Goal: Transaction & Acquisition: Purchase product/service

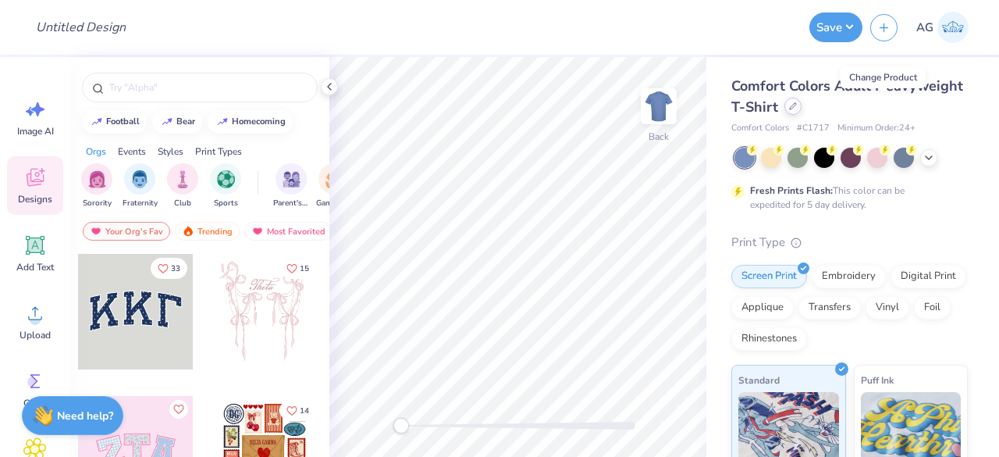
click at [797, 107] on icon at bounding box center [793, 106] width 8 height 8
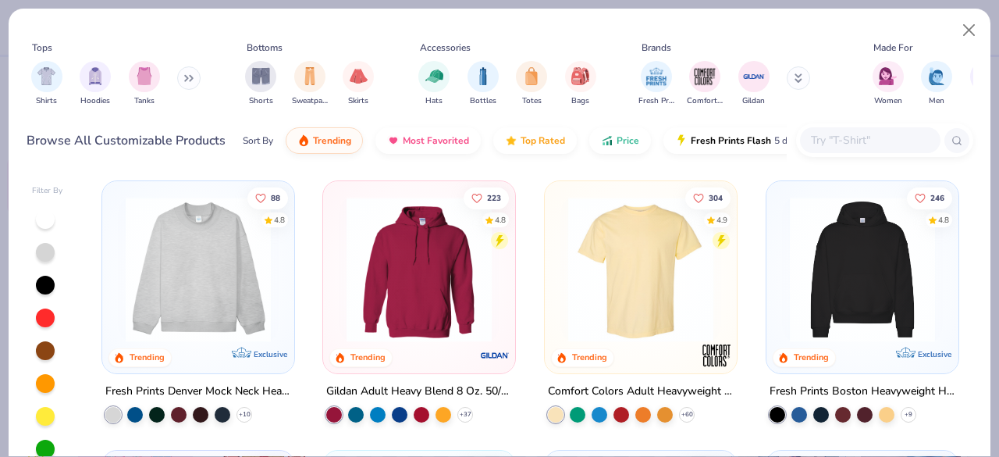
click at [840, 135] on input "text" at bounding box center [870, 140] width 120 height 18
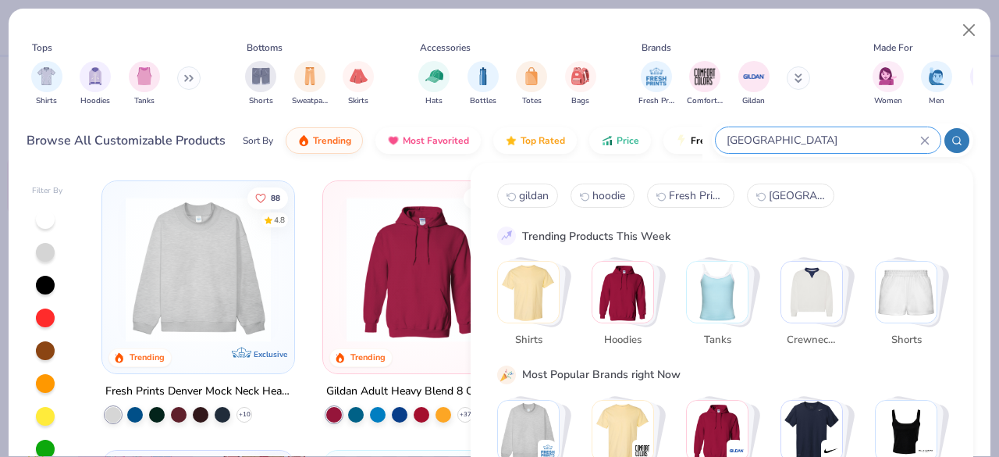
type input "[GEOGRAPHIC_DATA]"
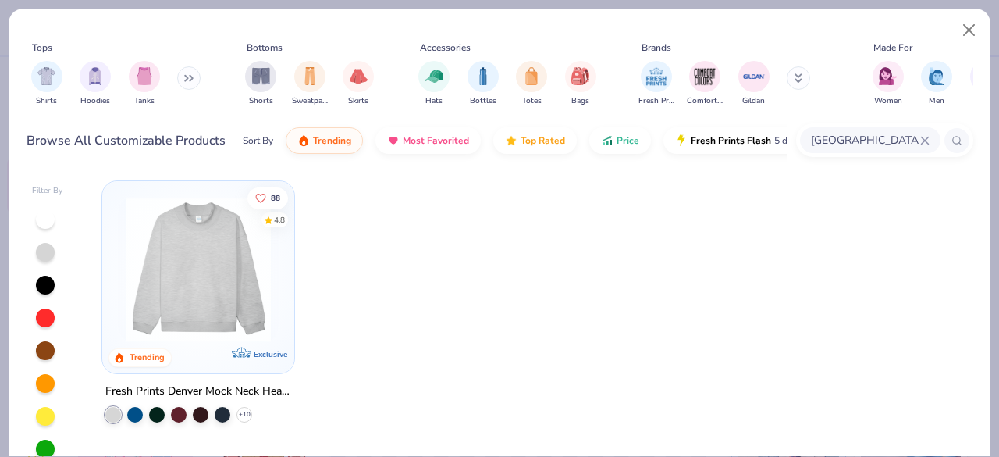
click at [183, 347] on div at bounding box center [198, 273] width 176 height 169
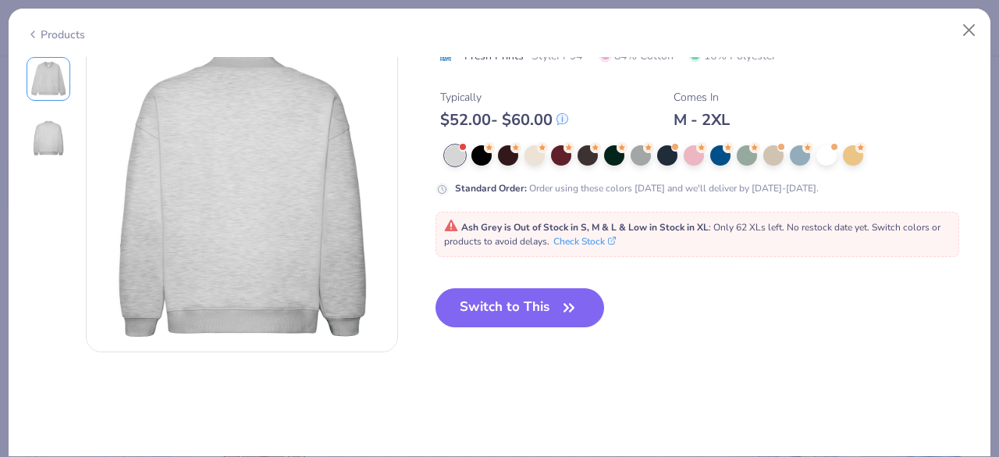
scroll to position [354, 0]
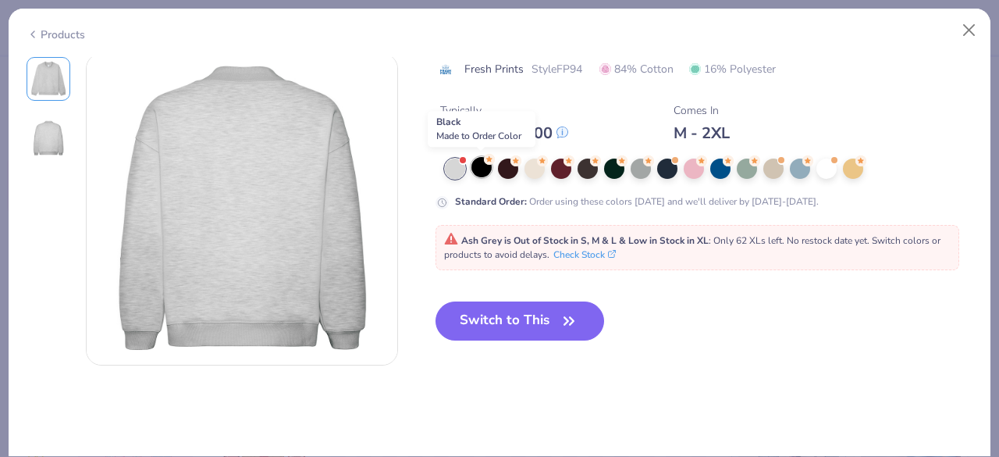
click at [486, 165] on div at bounding box center [482, 167] width 20 height 20
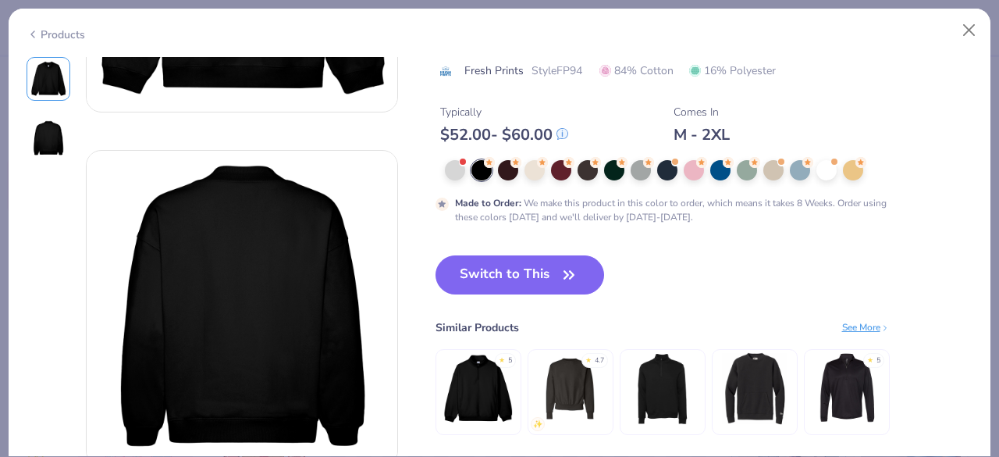
scroll to position [12, 0]
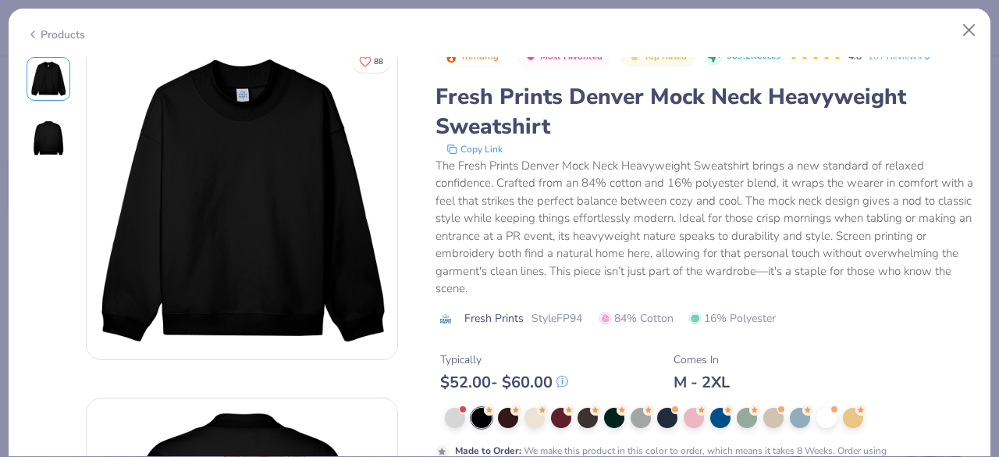
click at [522, 109] on div "Fresh Prints Denver Mock Neck Heavyweight Sweatshirt" at bounding box center [705, 111] width 538 height 59
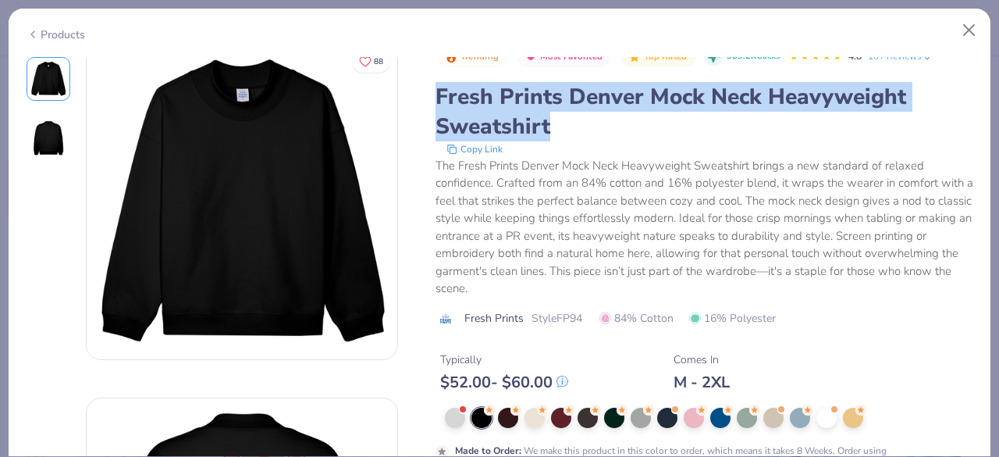
click at [522, 109] on div "Fresh Prints Denver Mock Neck Heavyweight Sweatshirt" at bounding box center [705, 111] width 538 height 59
copy div "Fresh Prints Denver Mock Neck Heavyweight Sweatshirt"
click at [686, 151] on div "Copy Link" at bounding box center [705, 149] width 536 height 16
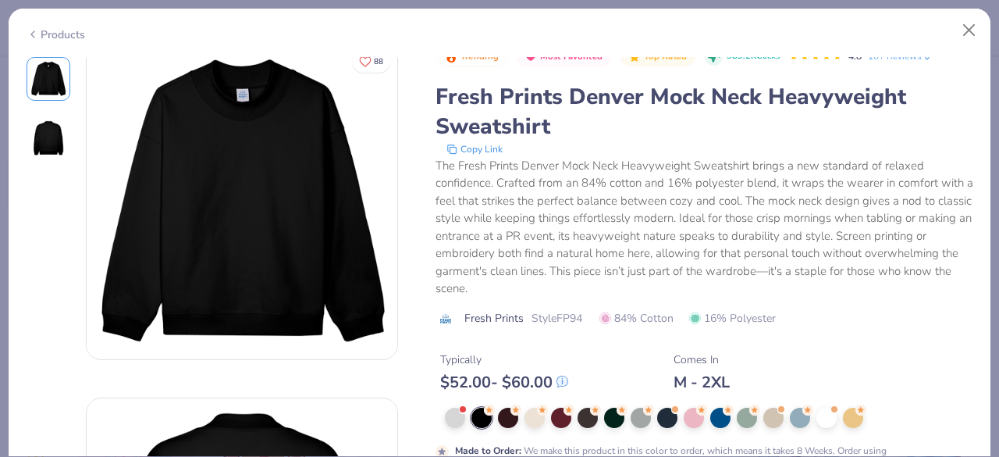
click at [620, 225] on div "The Fresh Prints Denver Mock Neck Heavyweight Sweatshirt brings a new standard …" at bounding box center [705, 227] width 538 height 141
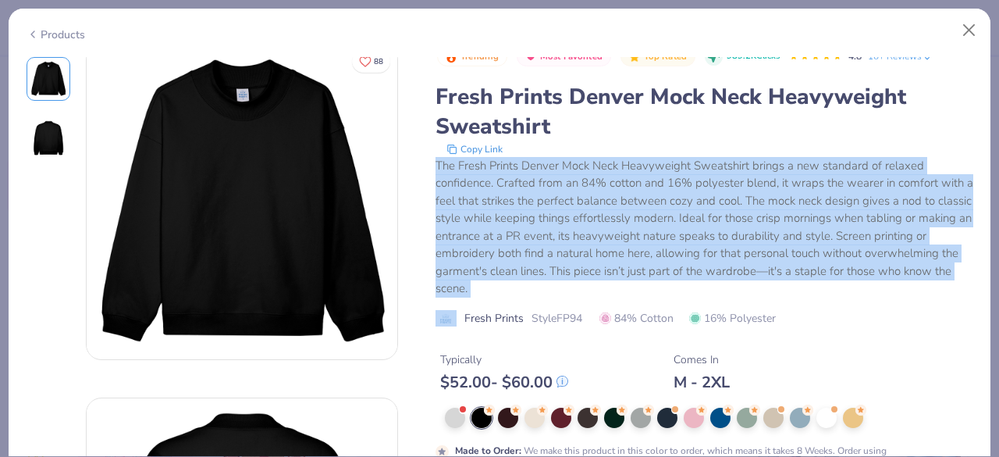
click at [620, 225] on div "The Fresh Prints Denver Mock Neck Heavyweight Sweatshirt brings a new standard …" at bounding box center [705, 227] width 538 height 141
click at [587, 266] on div "The Fresh Prints Denver Mock Neck Heavyweight Sweatshirt brings a new standard …" at bounding box center [705, 227] width 538 height 141
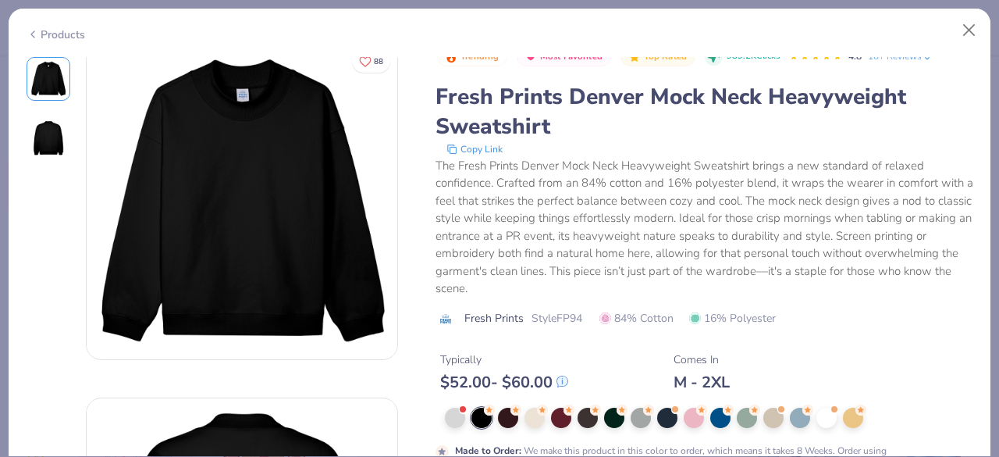
click at [570, 293] on div "The Fresh Prints Denver Mock Neck Heavyweight Sweatshirt brings a new standard …" at bounding box center [705, 227] width 538 height 141
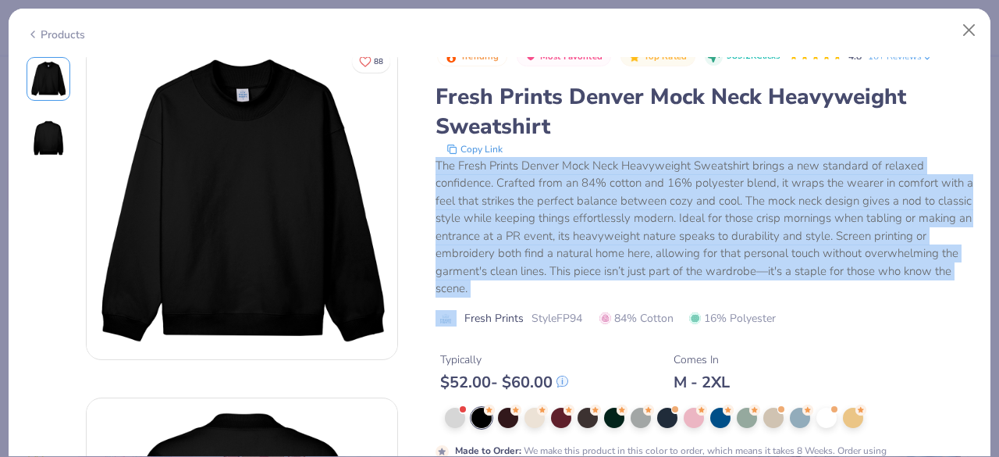
click at [570, 293] on div "The Fresh Prints Denver Mock Neck Heavyweight Sweatshirt brings a new standard …" at bounding box center [705, 227] width 538 height 141
click at [693, 230] on div "The Fresh Prints Denver Mock Neck Heavyweight Sweatshirt brings a new standard …" at bounding box center [705, 227] width 538 height 141
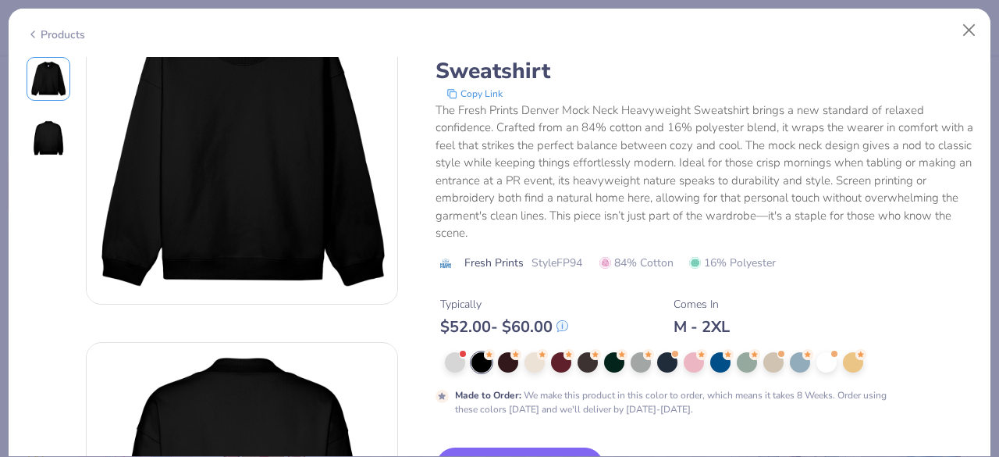
scroll to position [0, 0]
